Goal: Task Accomplishment & Management: Manage account settings

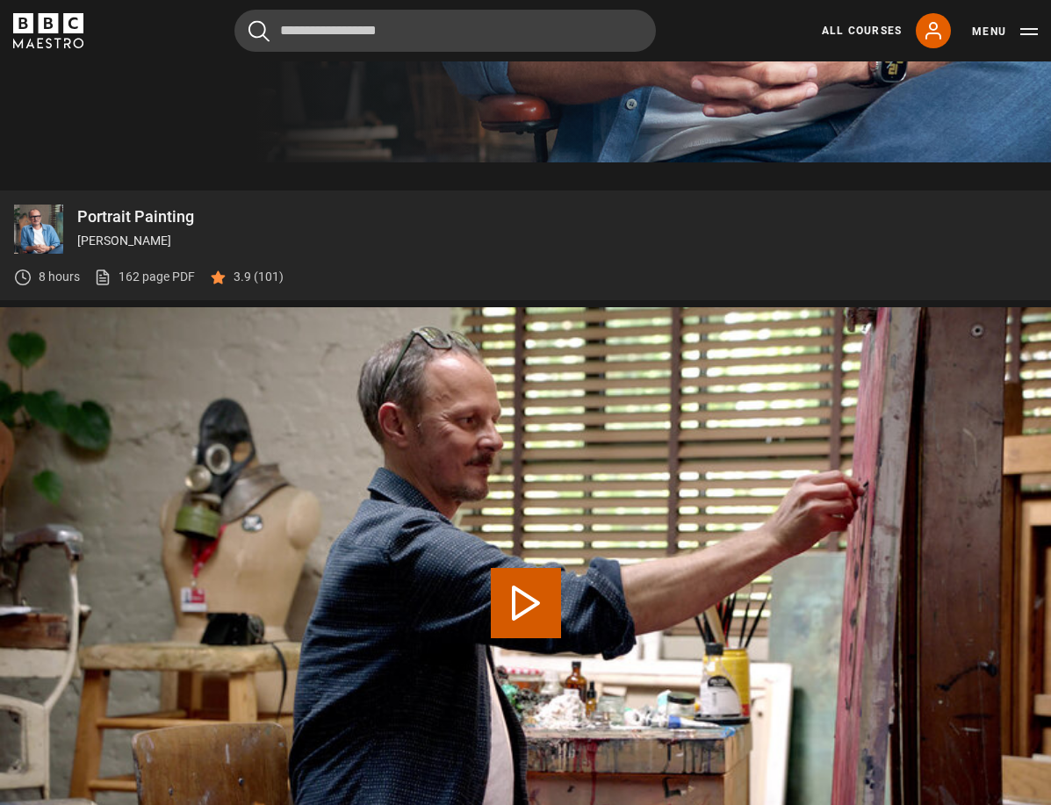
scroll to position [652, 0]
click at [520, 595] on button "Play Video" at bounding box center [526, 603] width 70 height 70
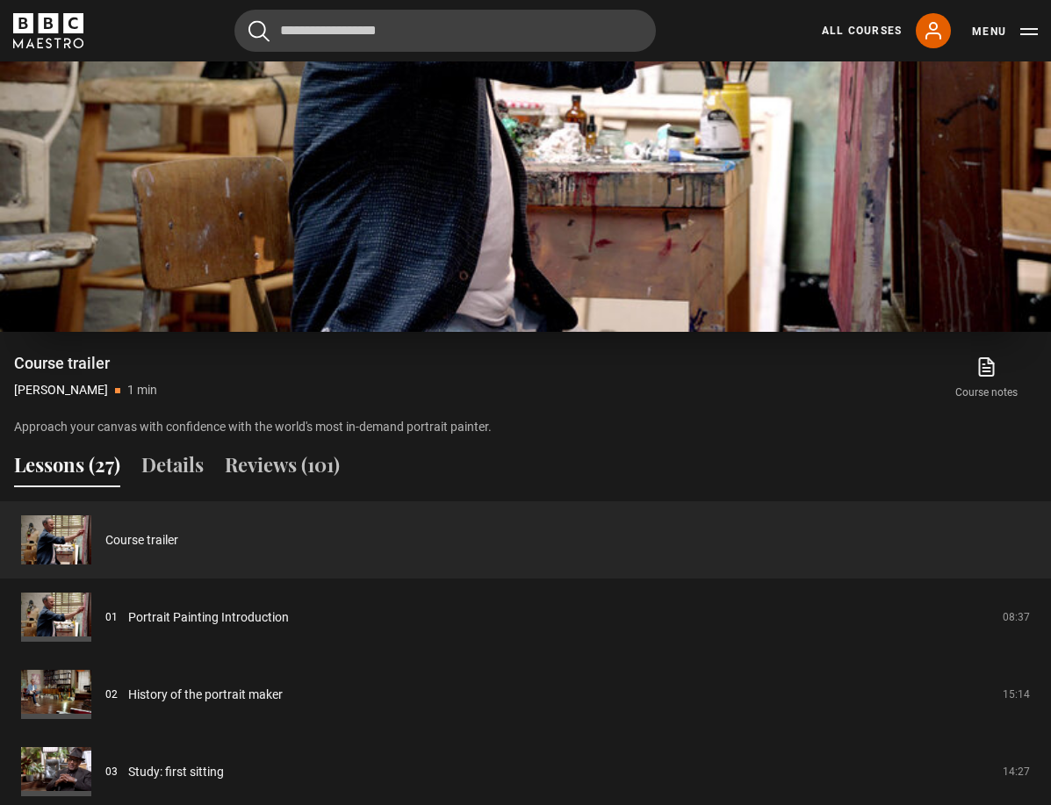
scroll to position [1219, 0]
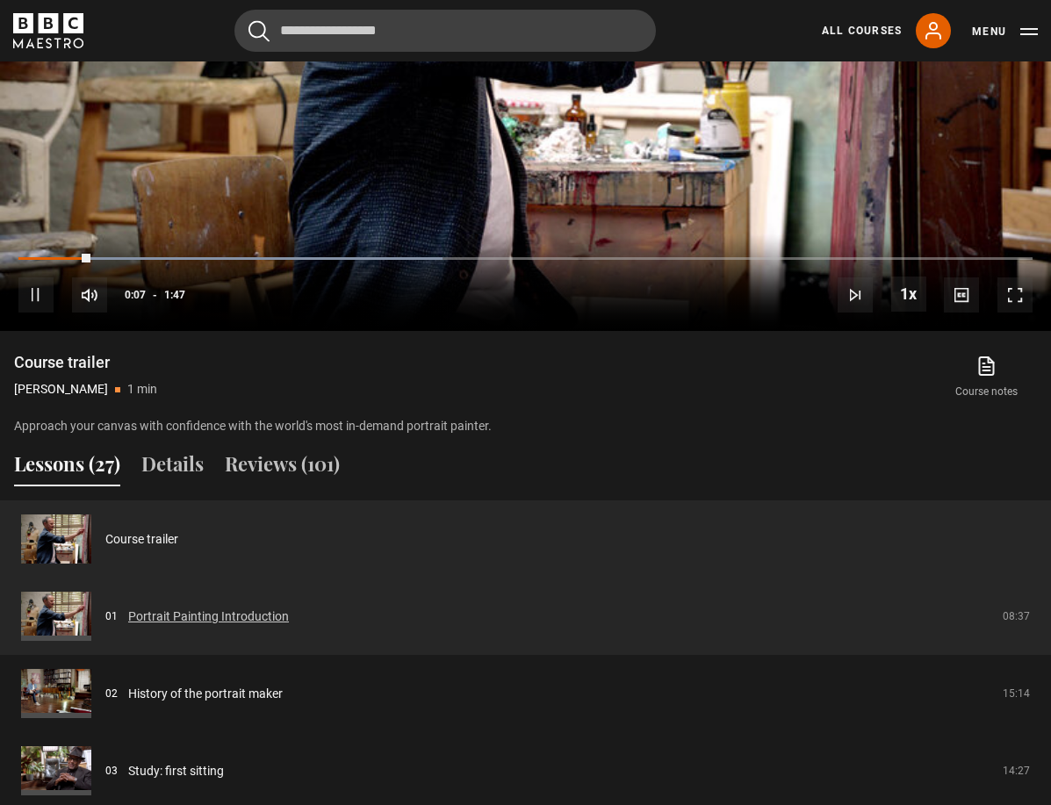
click at [257, 616] on link "Portrait Painting Introduction" at bounding box center [208, 617] width 161 height 18
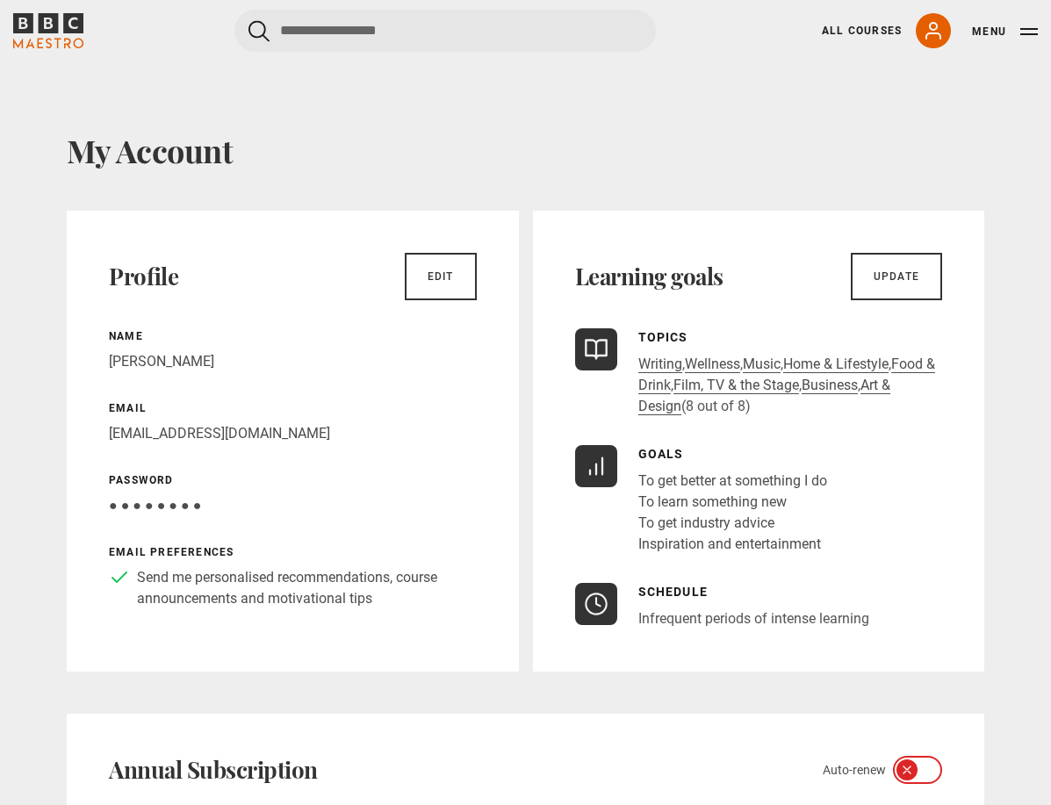
click at [192, 504] on span "● ● ● ● ● ● ● ●" at bounding box center [155, 505] width 92 height 17
click at [926, 25] on icon at bounding box center [933, 30] width 21 height 21
click at [457, 281] on link "Edit" at bounding box center [441, 276] width 72 height 47
